Goal: Task Accomplishment & Management: Manage account settings

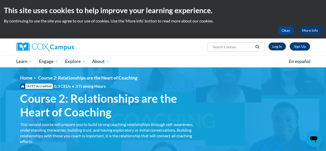
click at [280, 43] on link "Log In" at bounding box center [278, 46] width 18 height 8
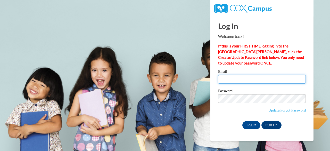
click at [237, 79] on input "Email" at bounding box center [262, 79] width 88 height 9
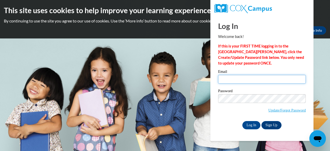
type input "[EMAIL_ADDRESS][DOMAIN_NAME][PERSON_NAME]"
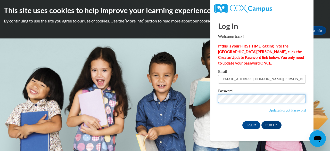
click at [243, 121] on input "Log In" at bounding box center [252, 125] width 18 height 8
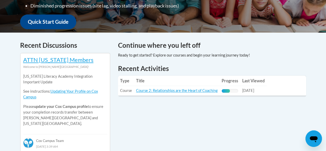
scroll to position [190, 0]
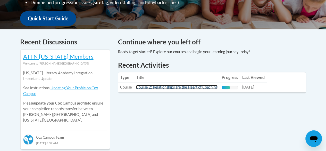
click at [156, 86] on link "Course 2: Relationships are the Heart of Coaching" at bounding box center [177, 87] width 82 height 4
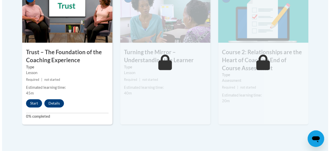
scroll to position [344, 0]
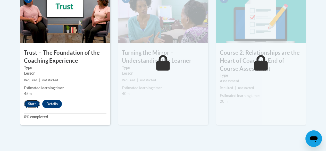
click at [30, 101] on button "Start" at bounding box center [32, 104] width 16 height 8
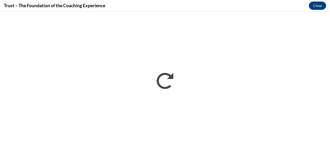
scroll to position [0, 0]
